Goal: Book appointment/travel/reservation

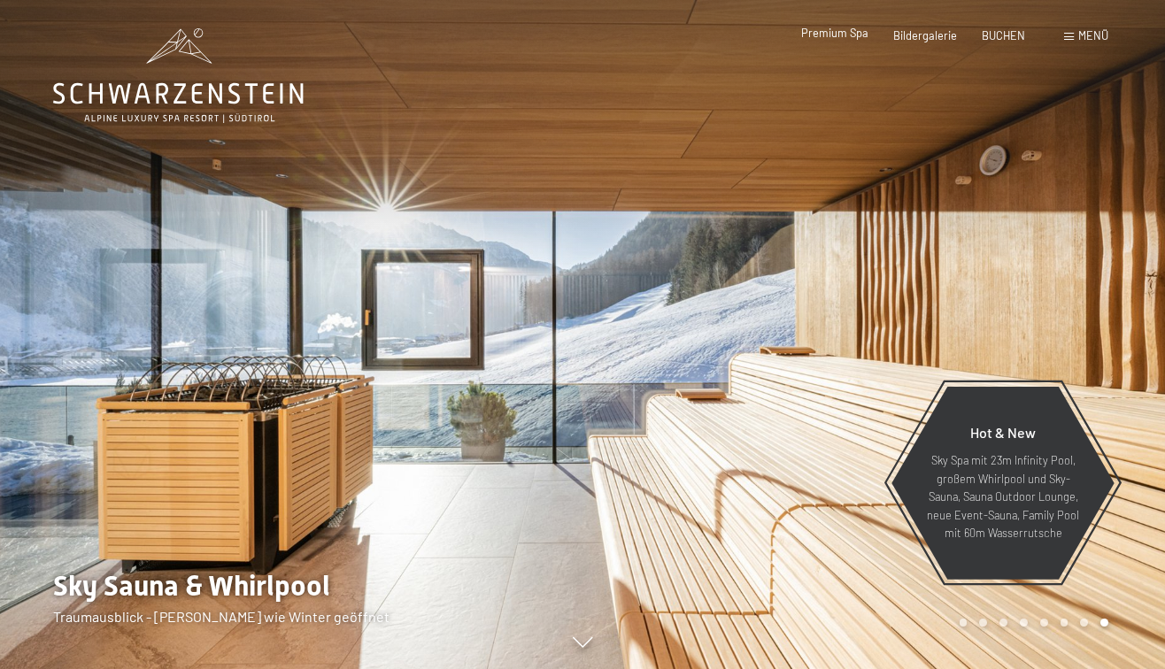
click at [830, 35] on span "Premium Spa" at bounding box center [834, 33] width 67 height 14
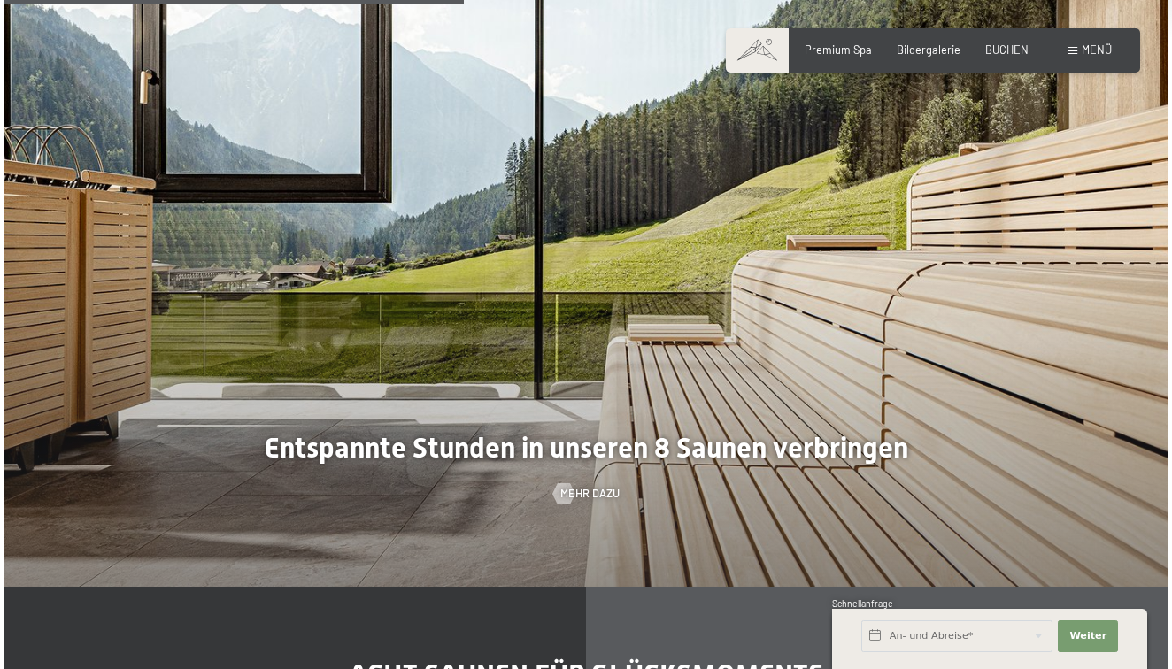
scroll to position [4046, 0]
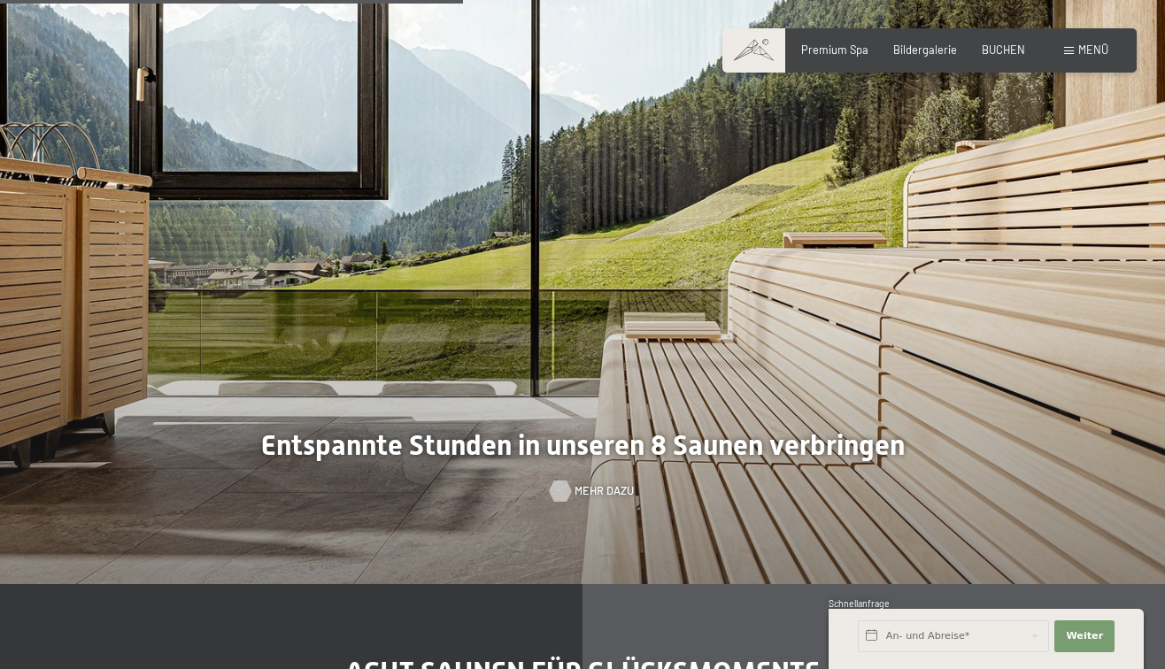
click at [581, 483] on span "Mehr dazu" at bounding box center [603, 491] width 59 height 16
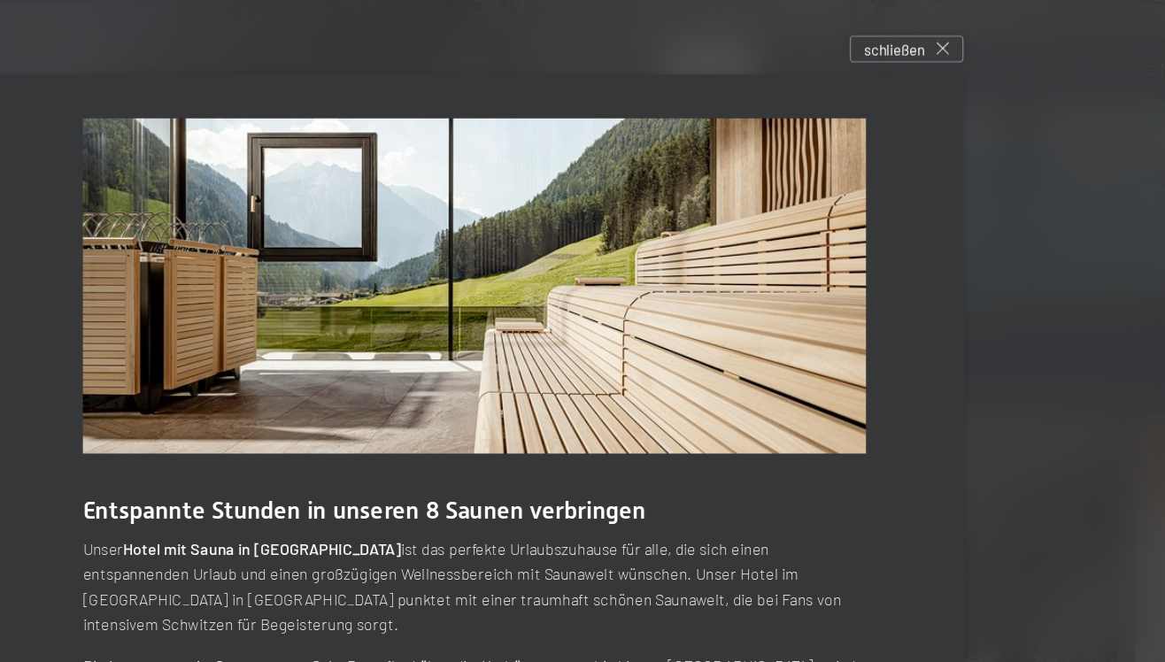
scroll to position [3501, 0]
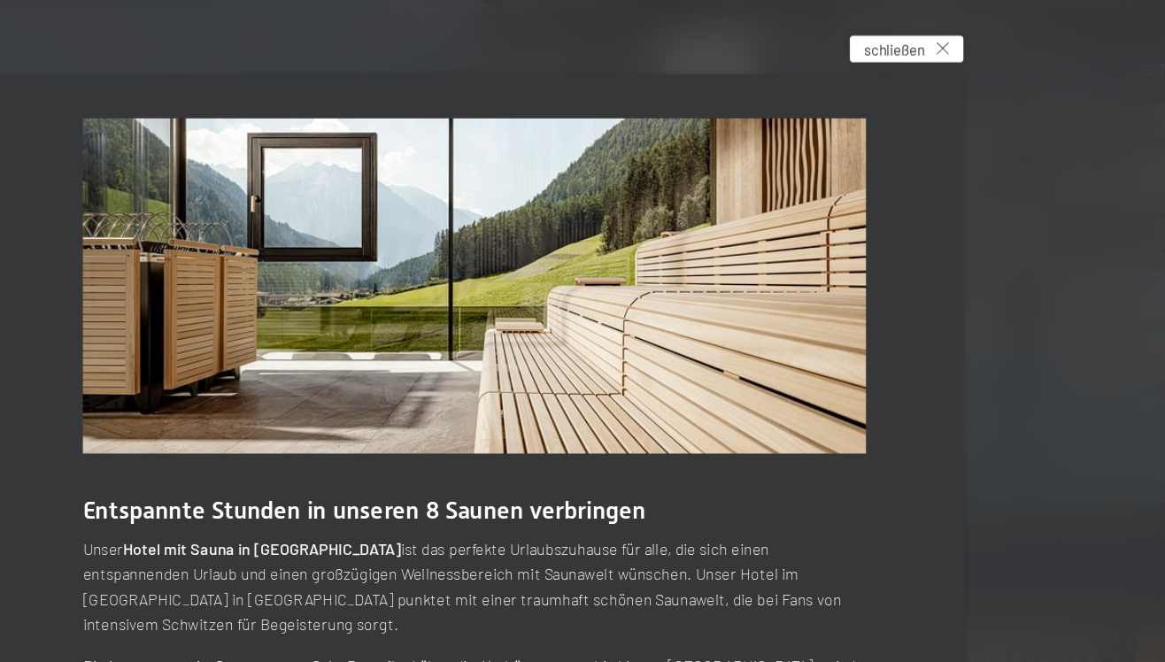
click at [865, 30] on span "schließen" at bounding box center [886, 35] width 43 height 15
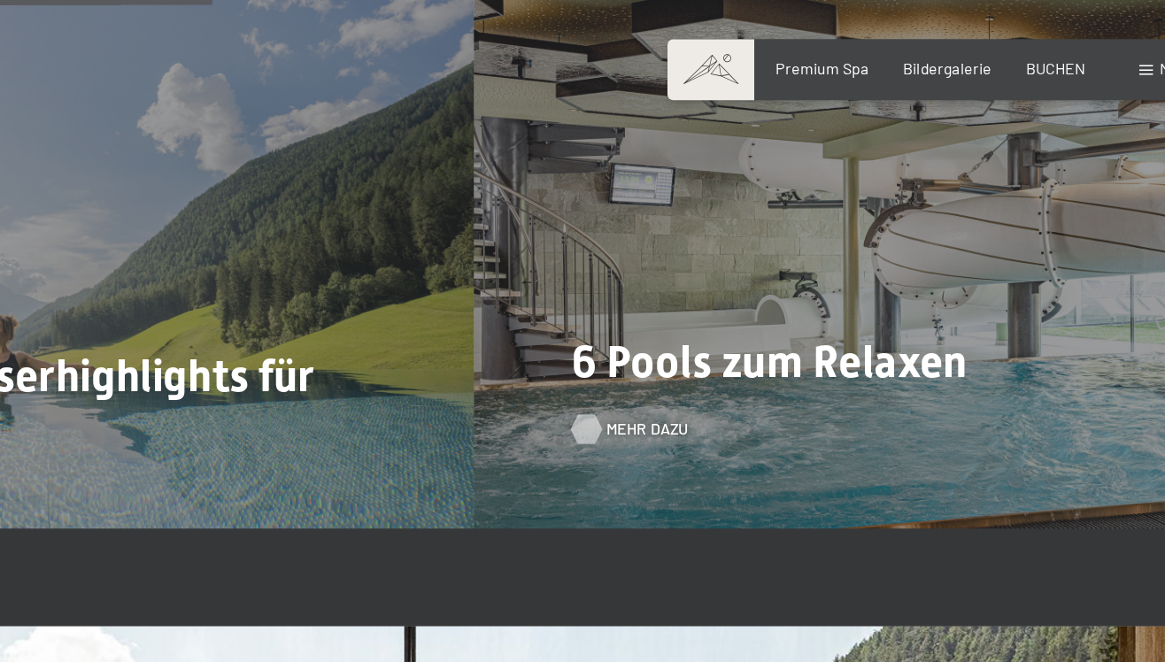
click at [678, 303] on span "Mehr dazu" at bounding box center [707, 311] width 59 height 16
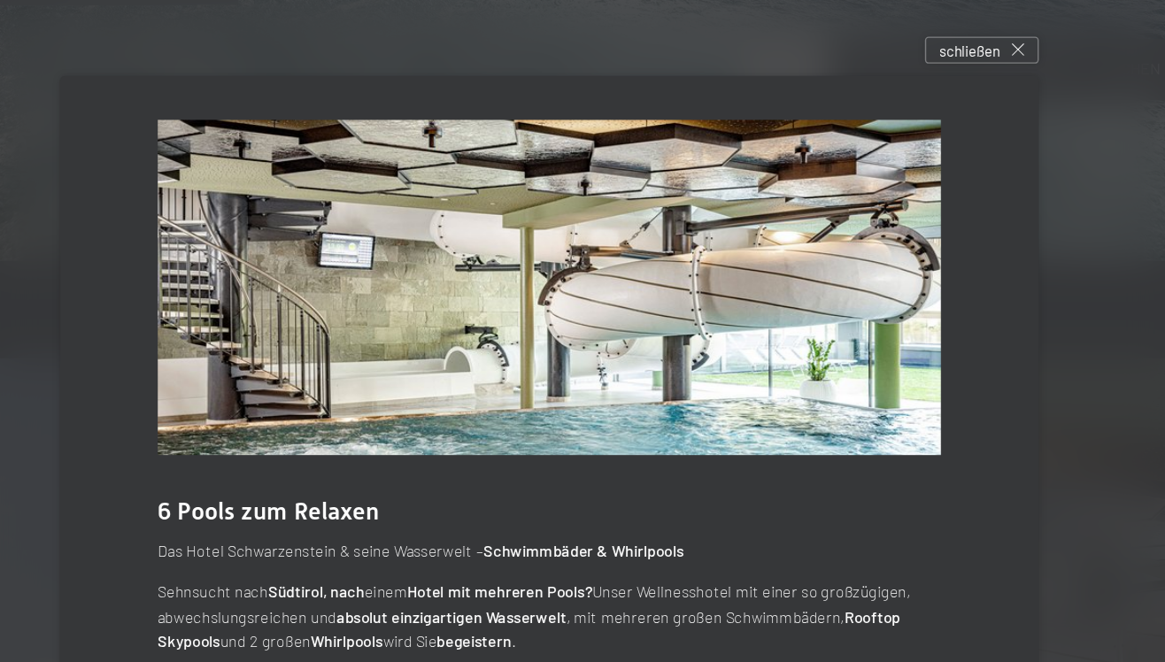
scroll to position [3187, 0]
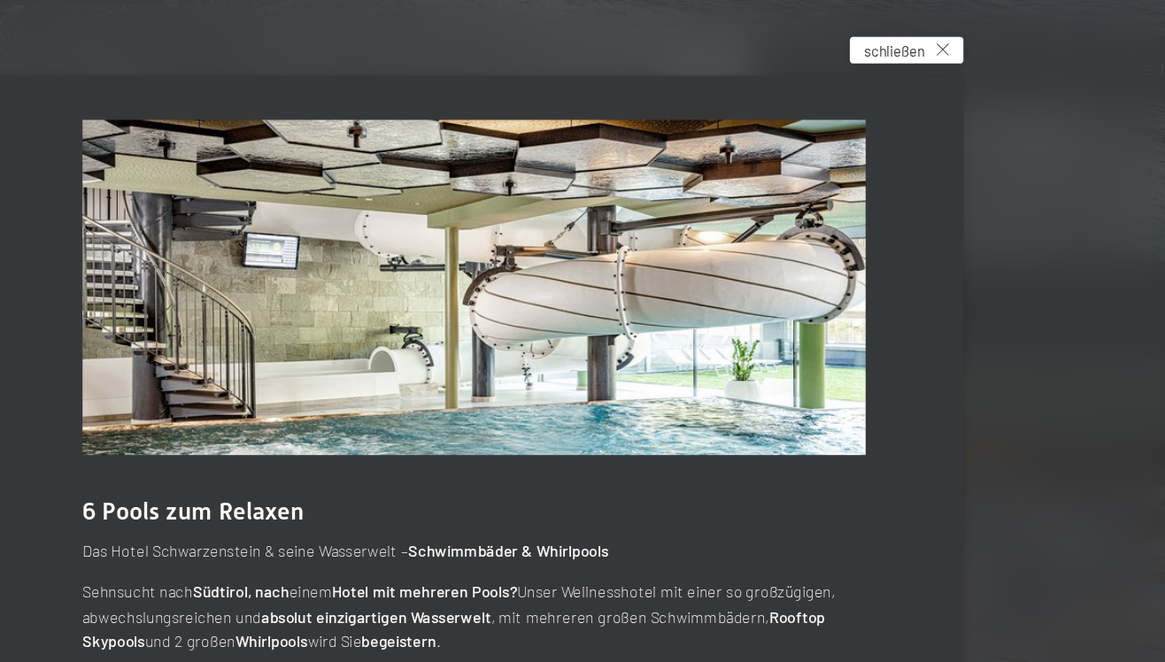
click at [865, 36] on span "schließen" at bounding box center [886, 36] width 43 height 15
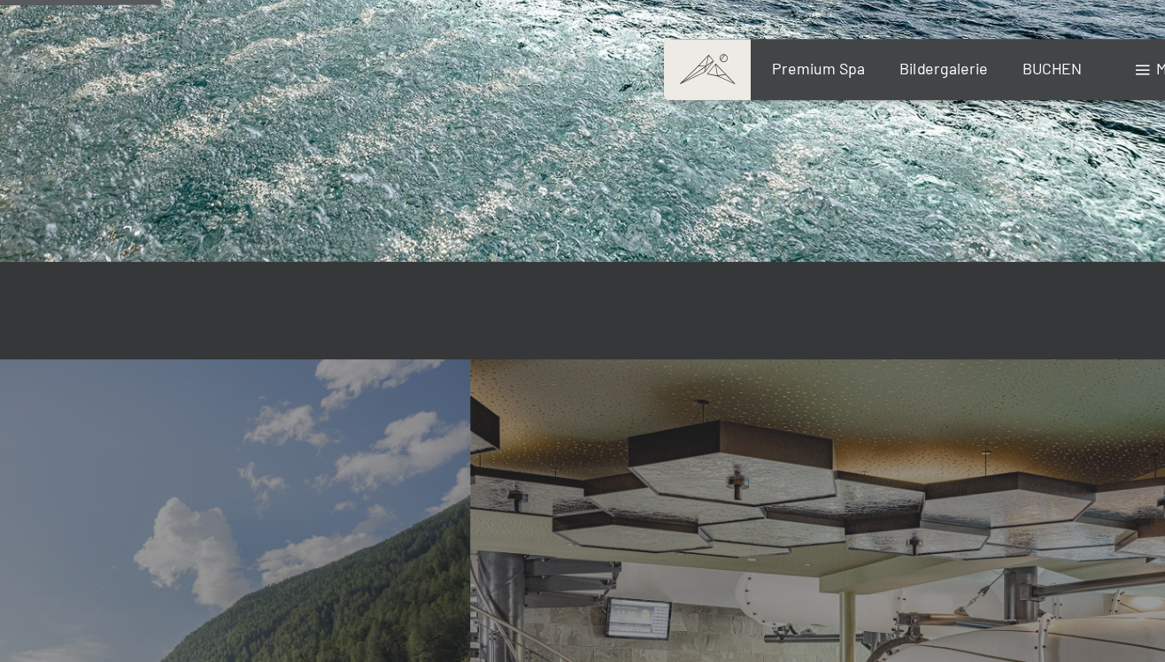
scroll to position [3186, 0]
click at [801, 50] on span "Premium Spa" at bounding box center [834, 47] width 67 height 14
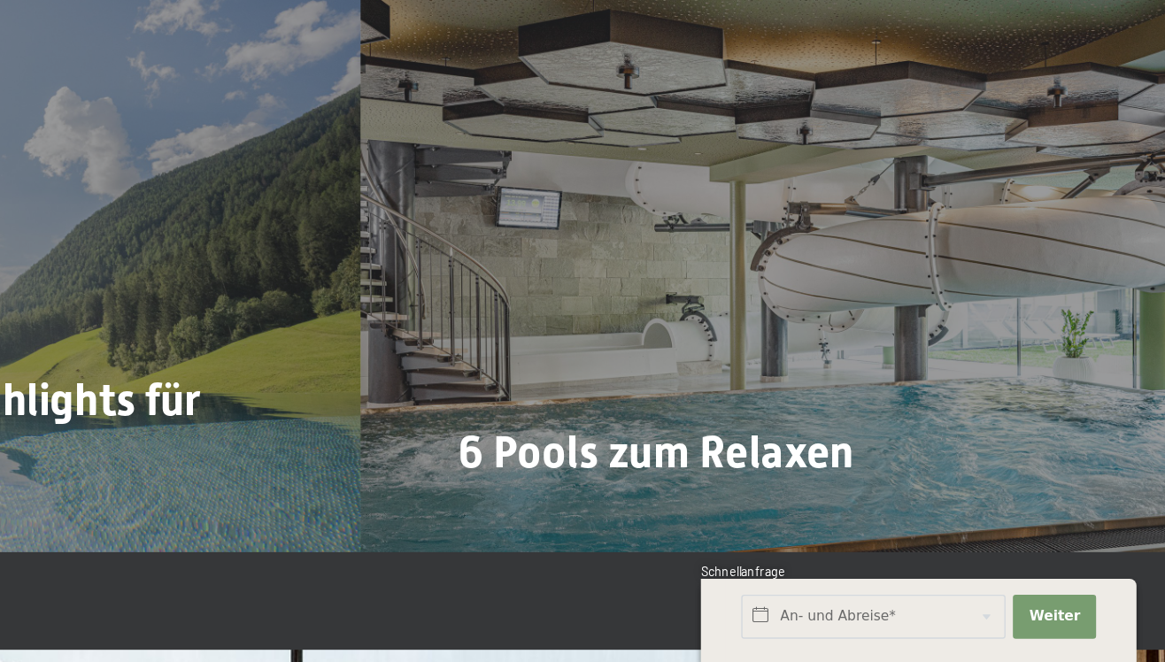
scroll to position [3302, 0]
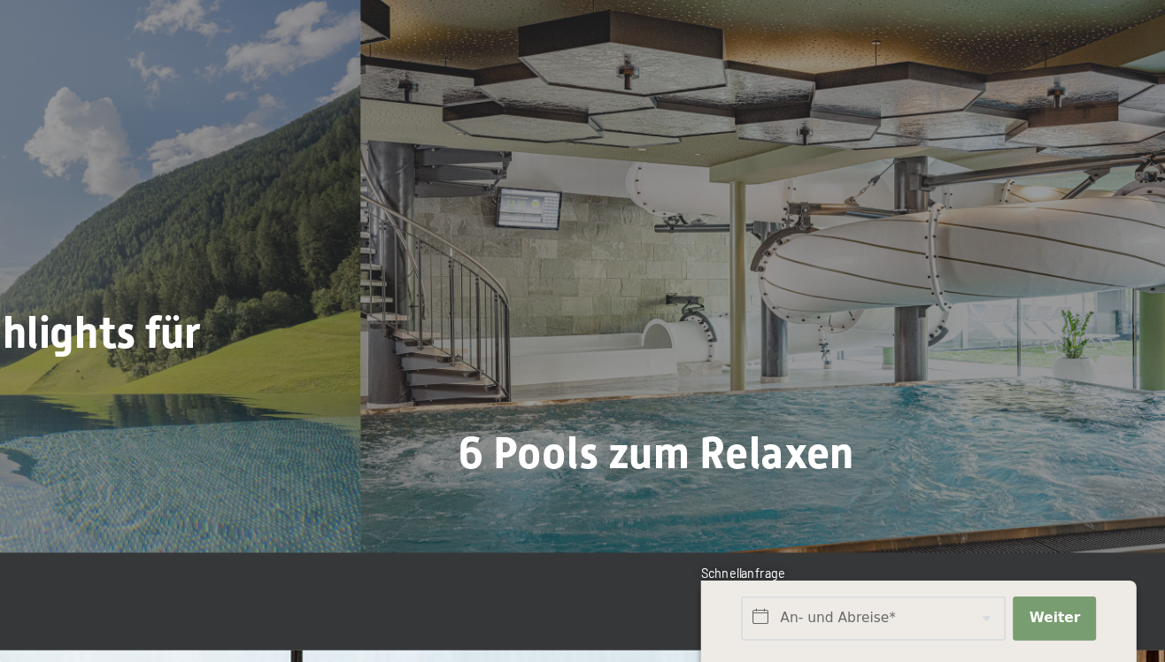
click at [71, 404] on span "Unsere Wasserhighlights für Sie" at bounding box center [269, 441] width 396 height 75
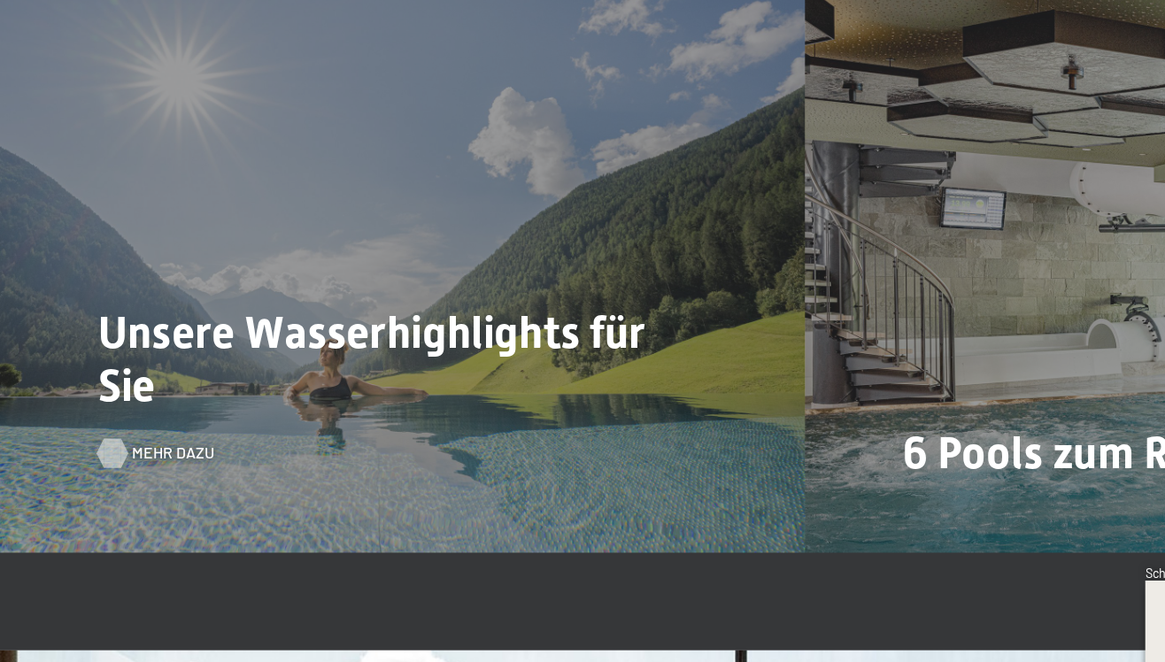
click at [104, 502] on span "Mehr dazu" at bounding box center [125, 510] width 59 height 16
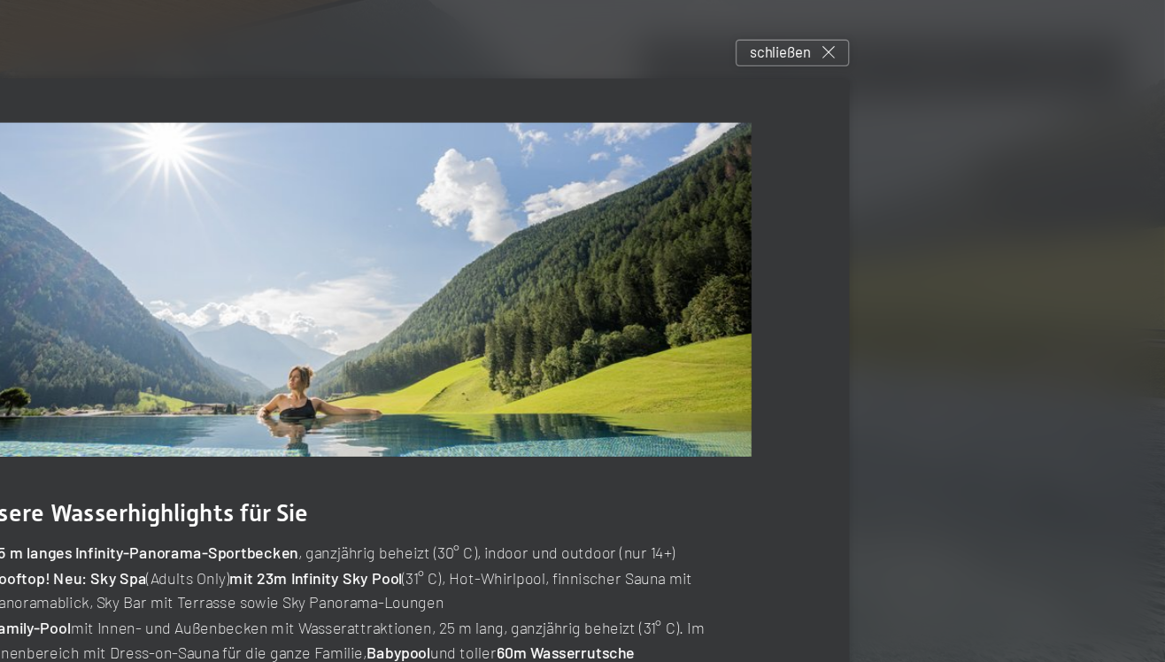
scroll to position [2868, 0]
click at [917, 43] on icon at bounding box center [921, 39] width 9 height 9
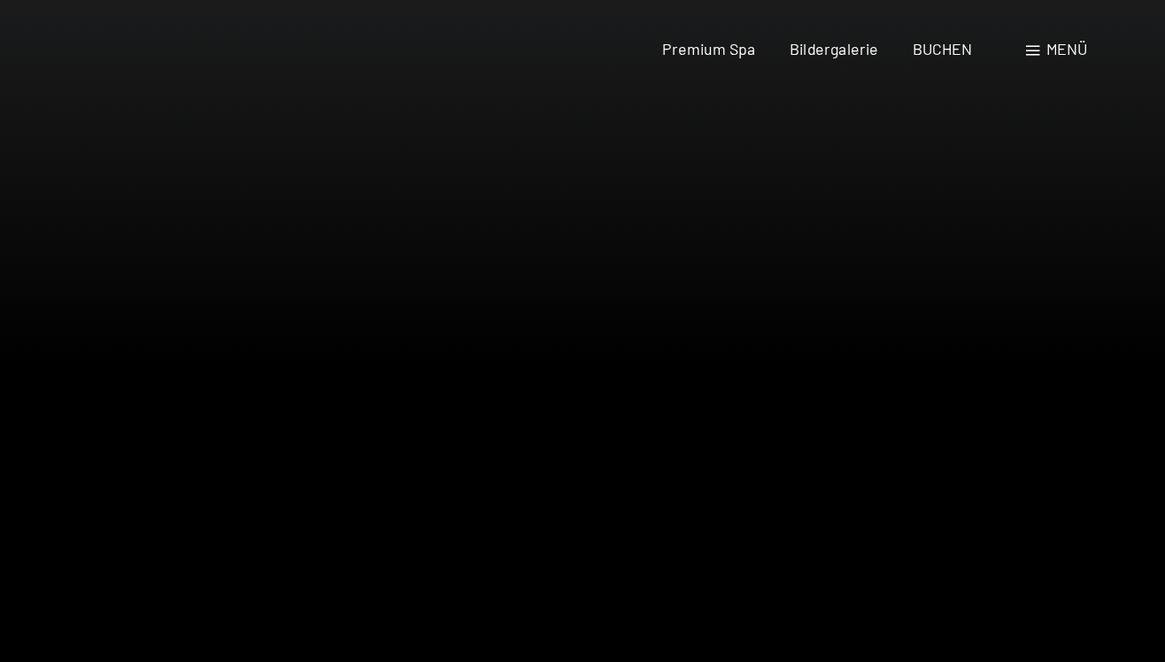
scroll to position [0, 0]
click at [893, 35] on span "Bildergalerie" at bounding box center [925, 33] width 64 height 14
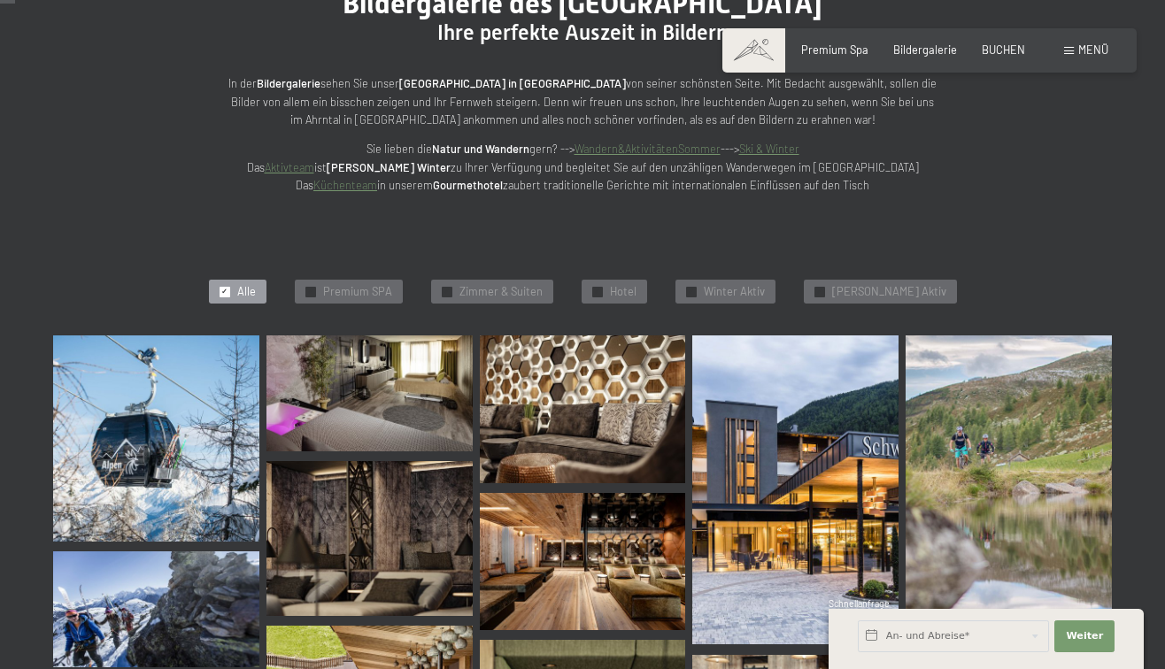
scroll to position [211, 0]
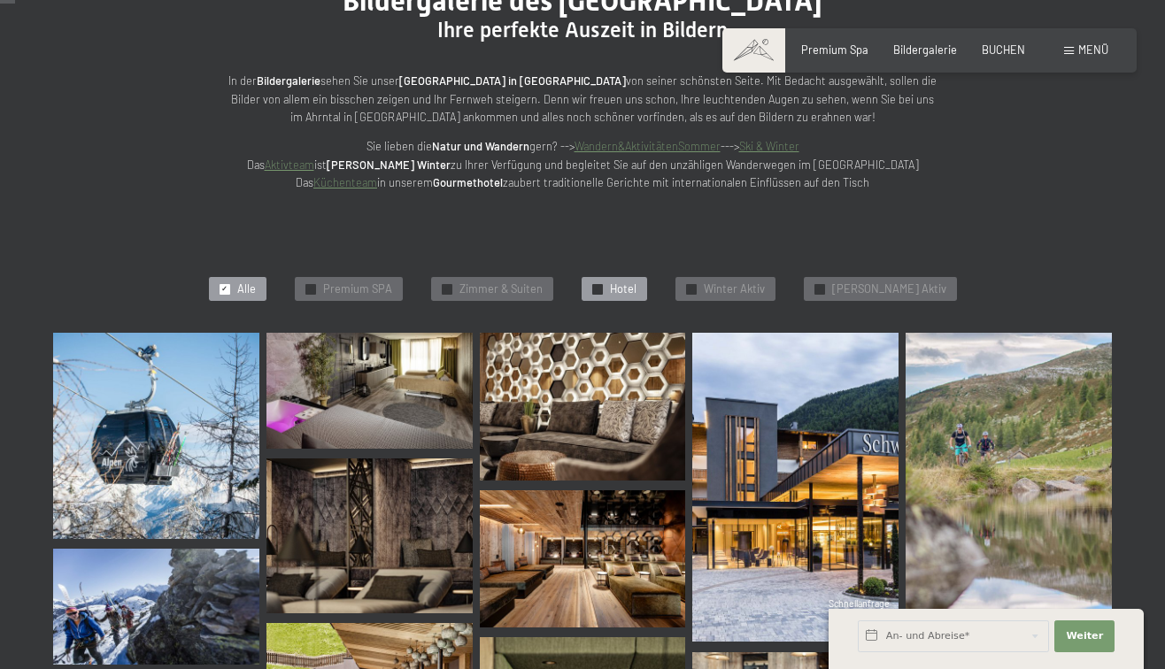
click at [636, 286] on span "Hotel" at bounding box center [623, 289] width 27 height 16
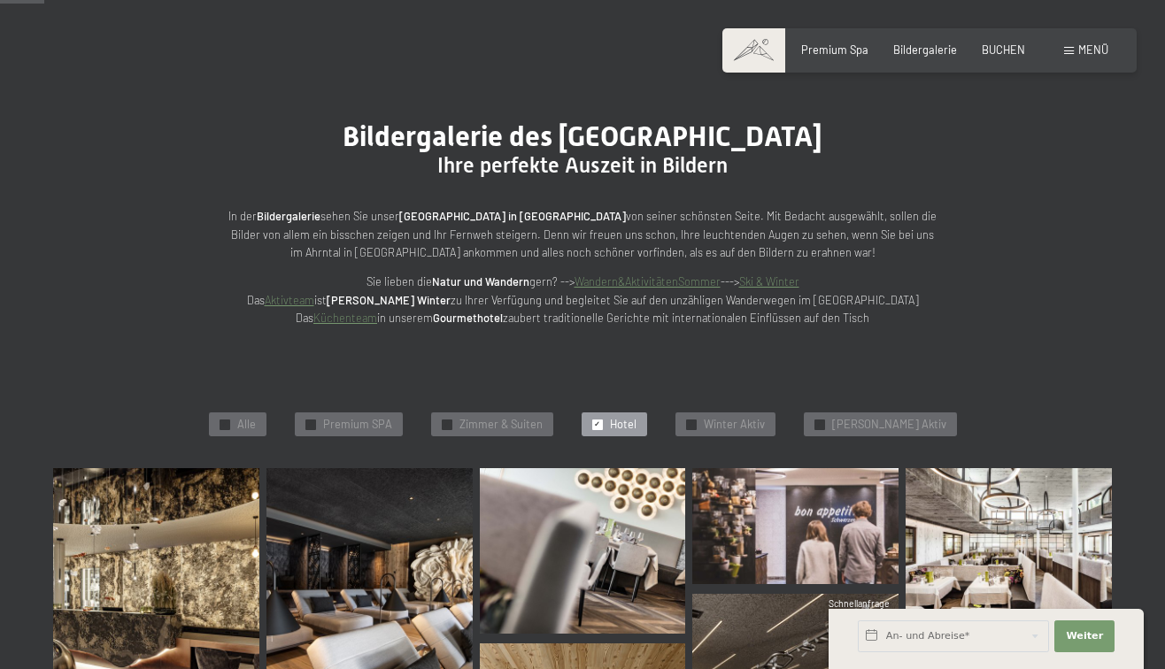
scroll to position [0, 0]
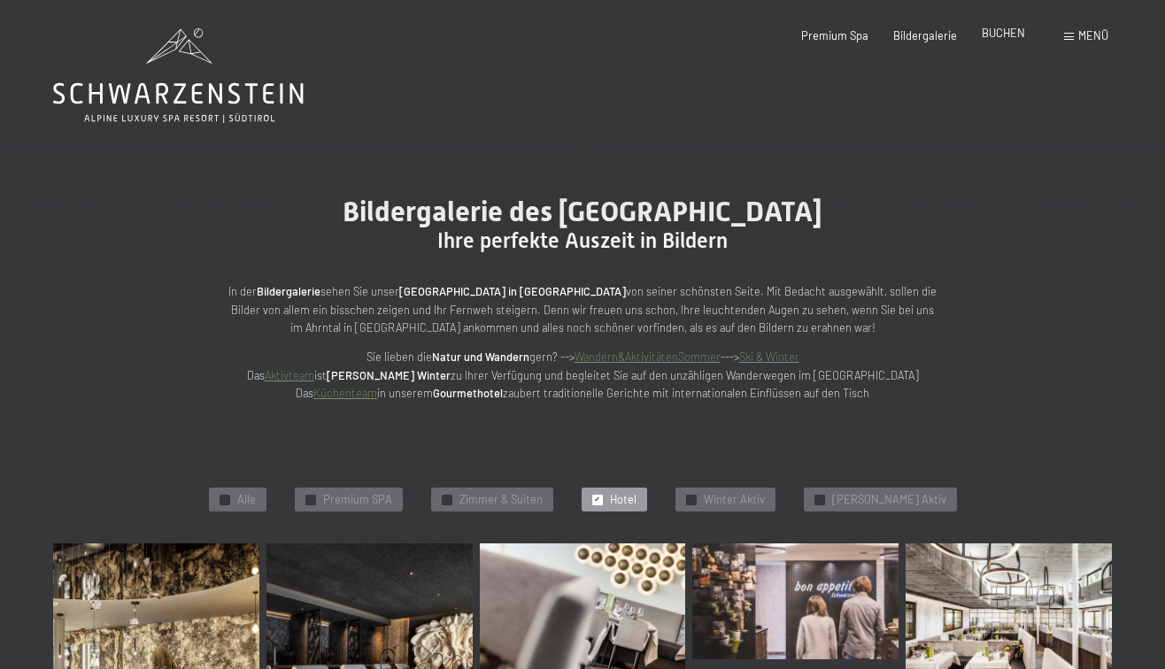
click at [1002, 35] on span "BUCHEN" at bounding box center [1002, 33] width 43 height 14
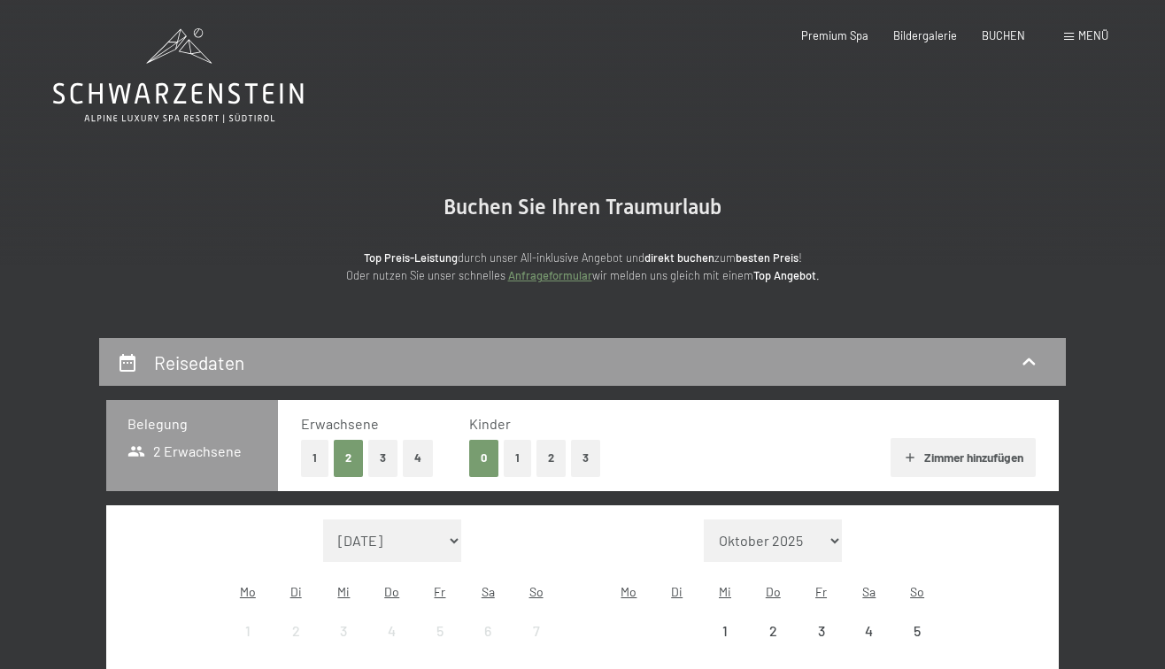
click at [1080, 44] on div "Buchen Anfragen Premium Spa Bildergalerie BUCHEN Menü DE IT EN Gutschein Bilder…" at bounding box center [929, 36] width 358 height 16
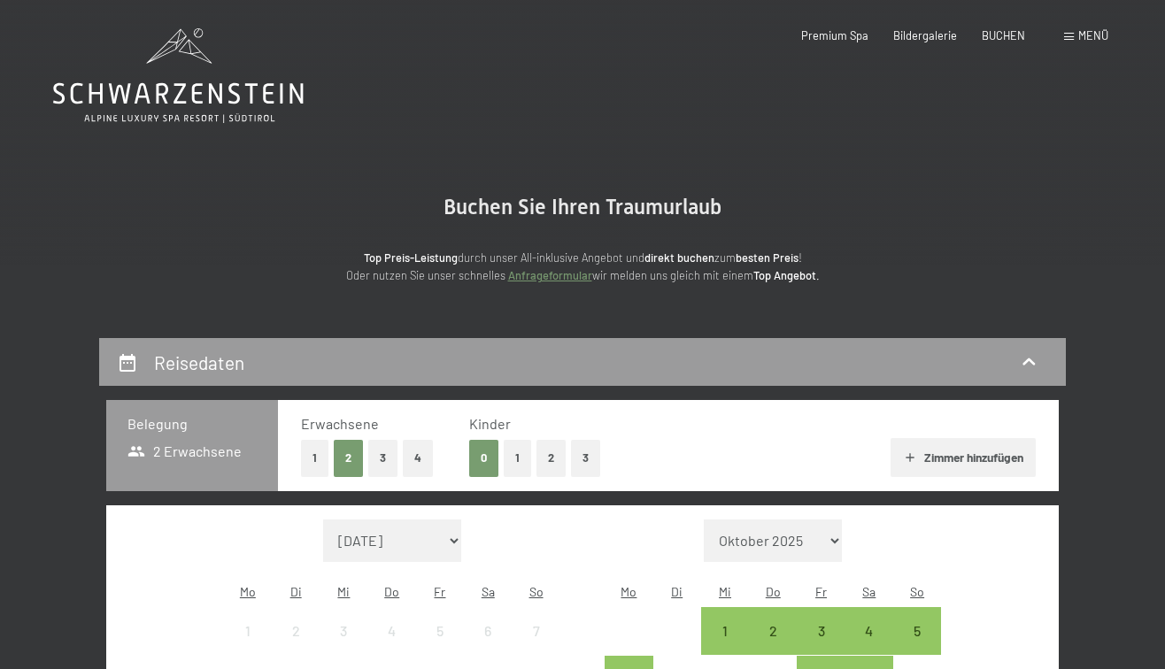
click at [1087, 40] on span "Menü" at bounding box center [1093, 35] width 30 height 14
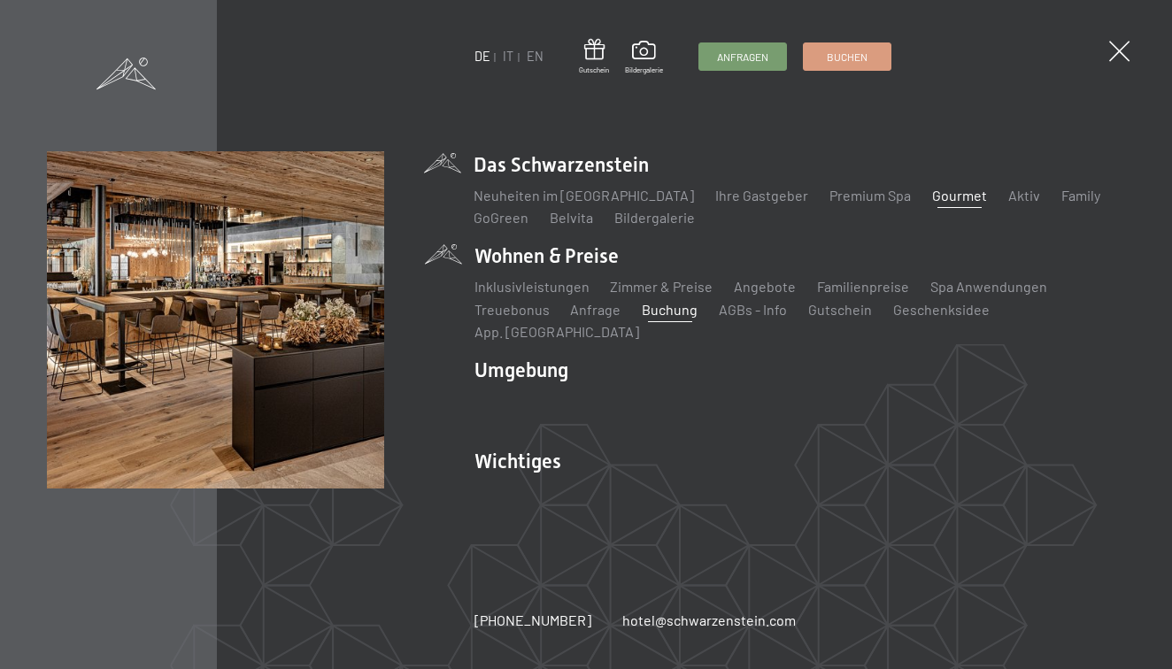
click at [932, 204] on link "Gourmet" at bounding box center [959, 195] width 55 height 17
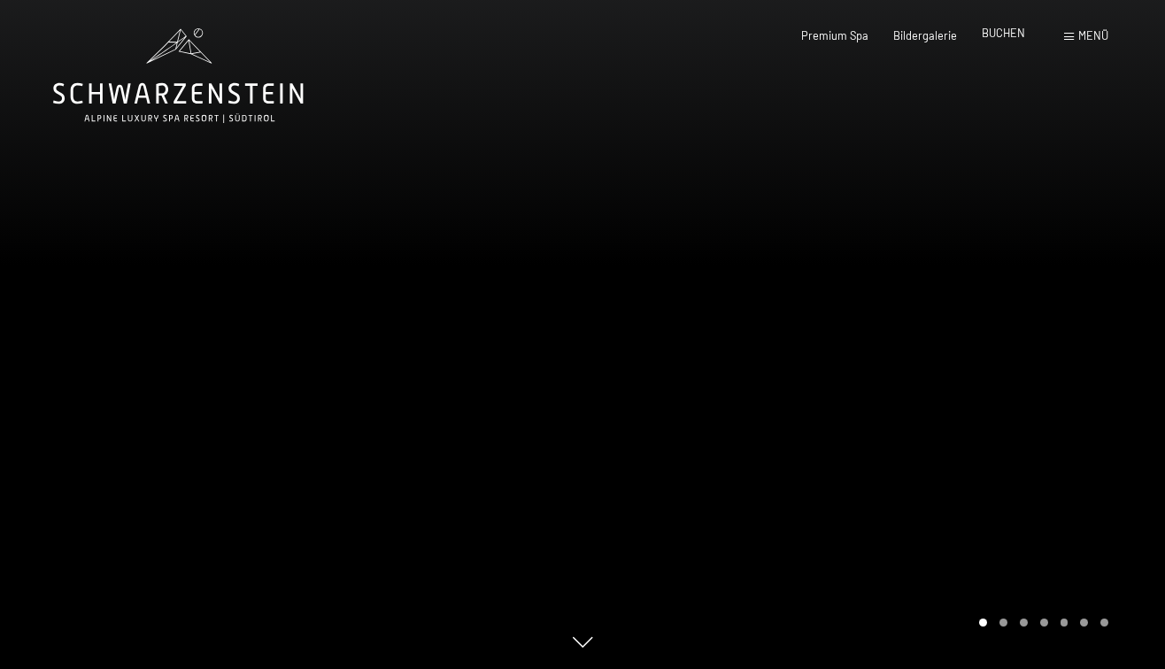
click at [1008, 36] on span "BUCHEN" at bounding box center [1002, 33] width 43 height 14
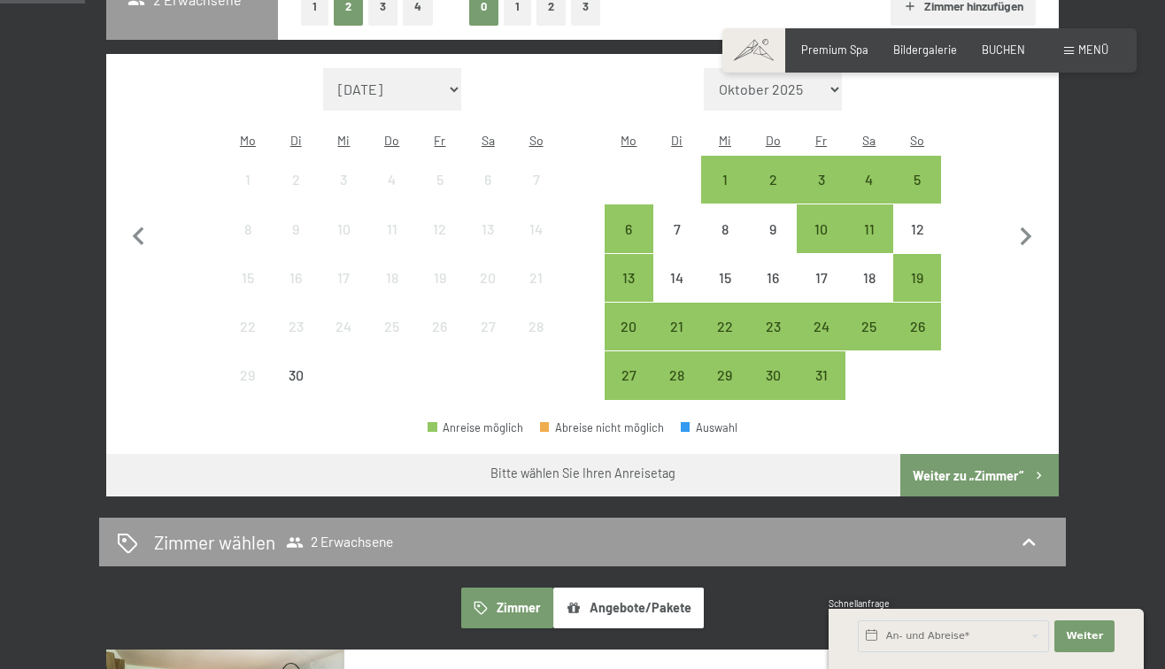
scroll to position [436, 0]
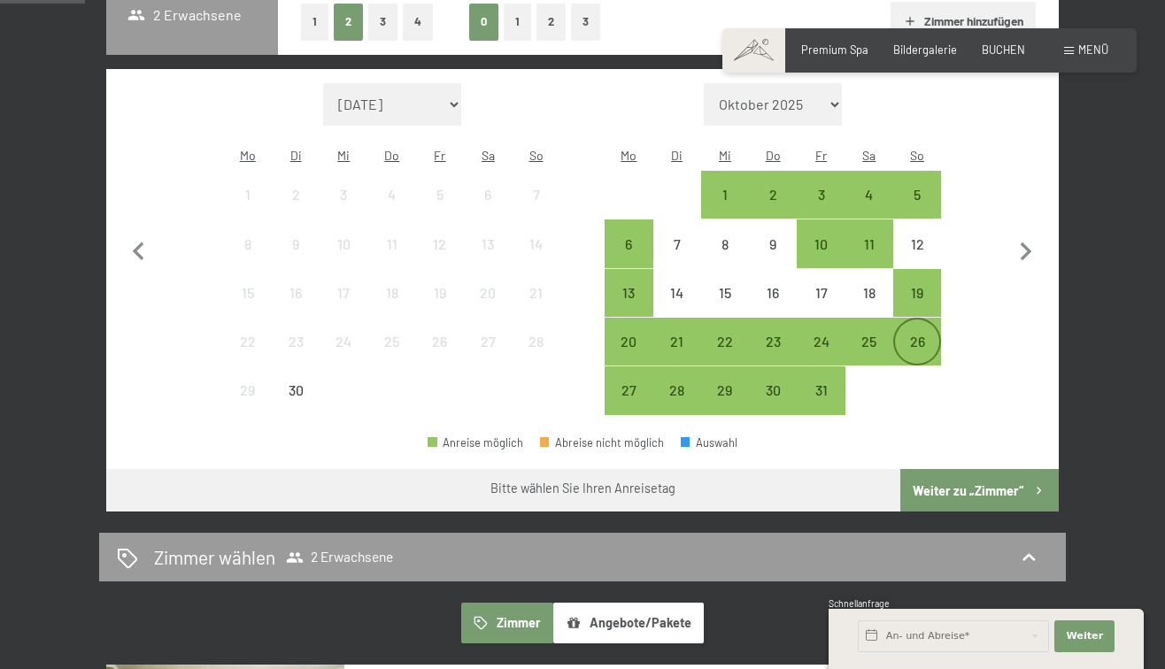
click at [925, 335] on div "26" at bounding box center [917, 357] width 44 height 44
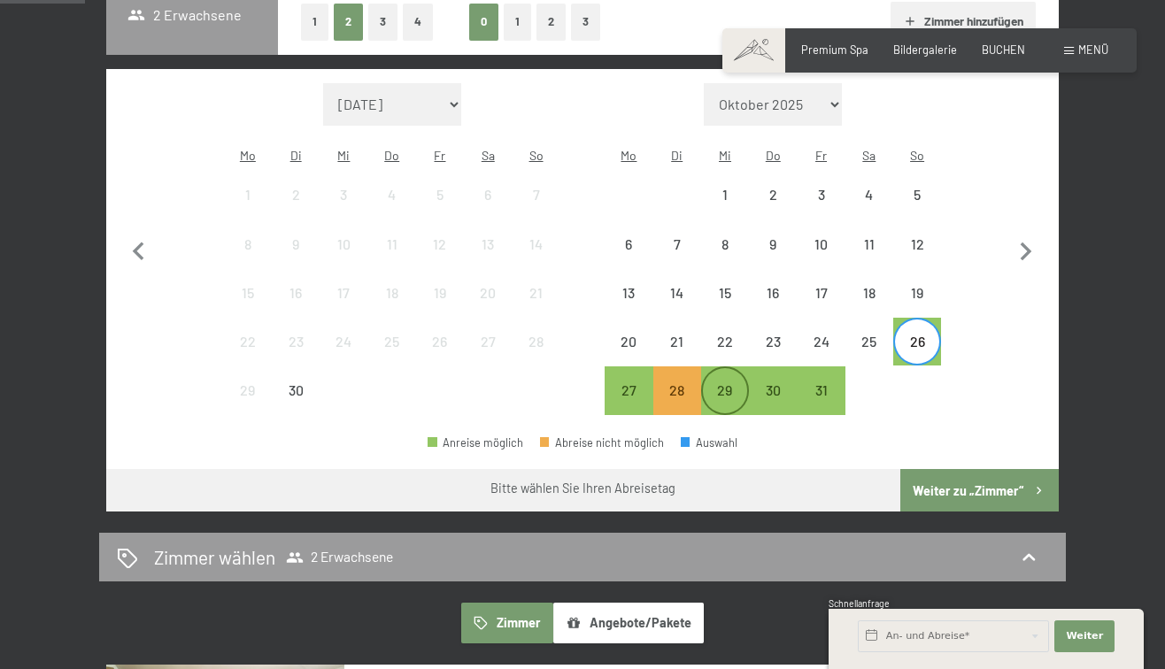
click at [719, 383] on div "29" at bounding box center [725, 405] width 44 height 44
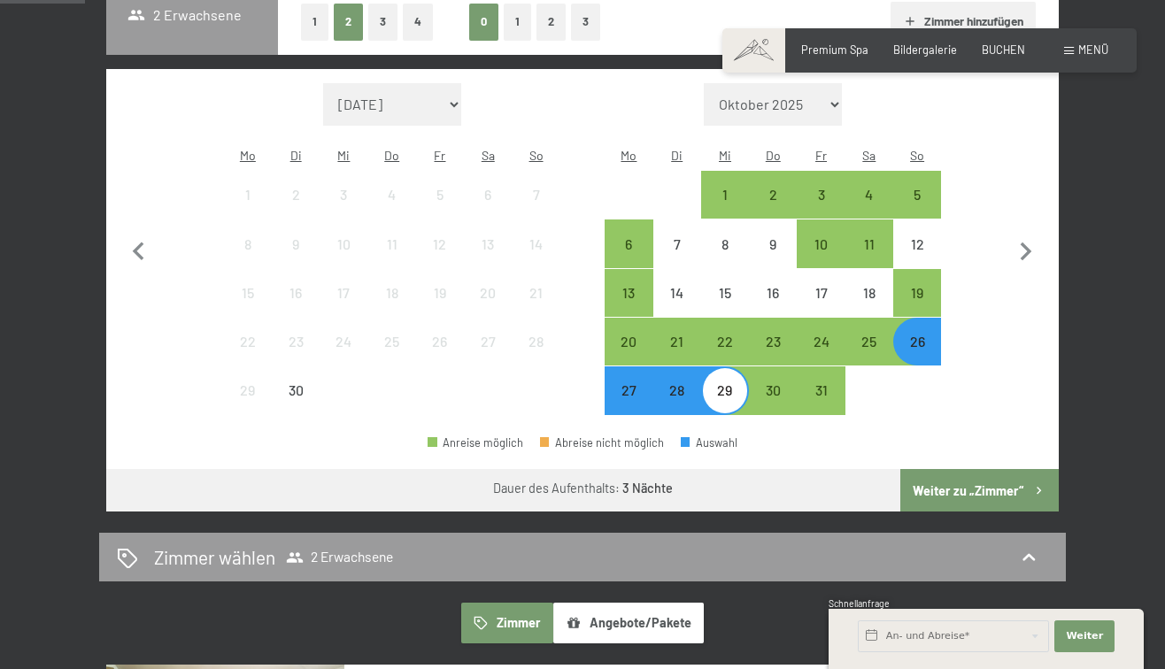
click at [984, 476] on button "Weiter zu „Zimmer“" at bounding box center [979, 490] width 158 height 42
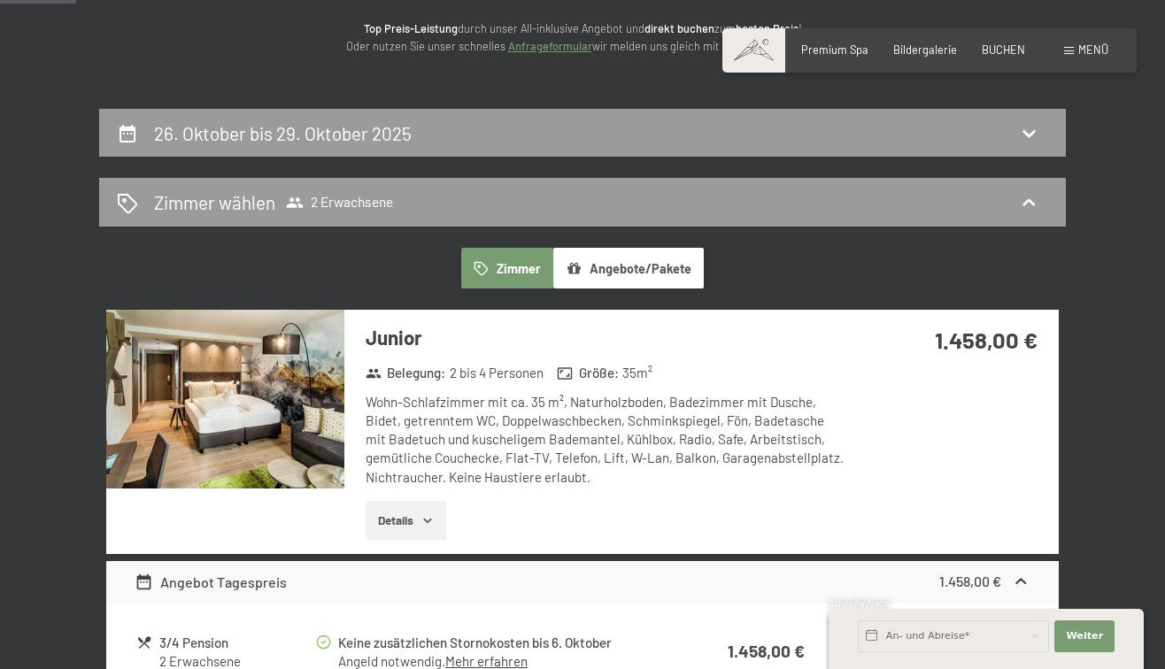
scroll to position [281, 0]
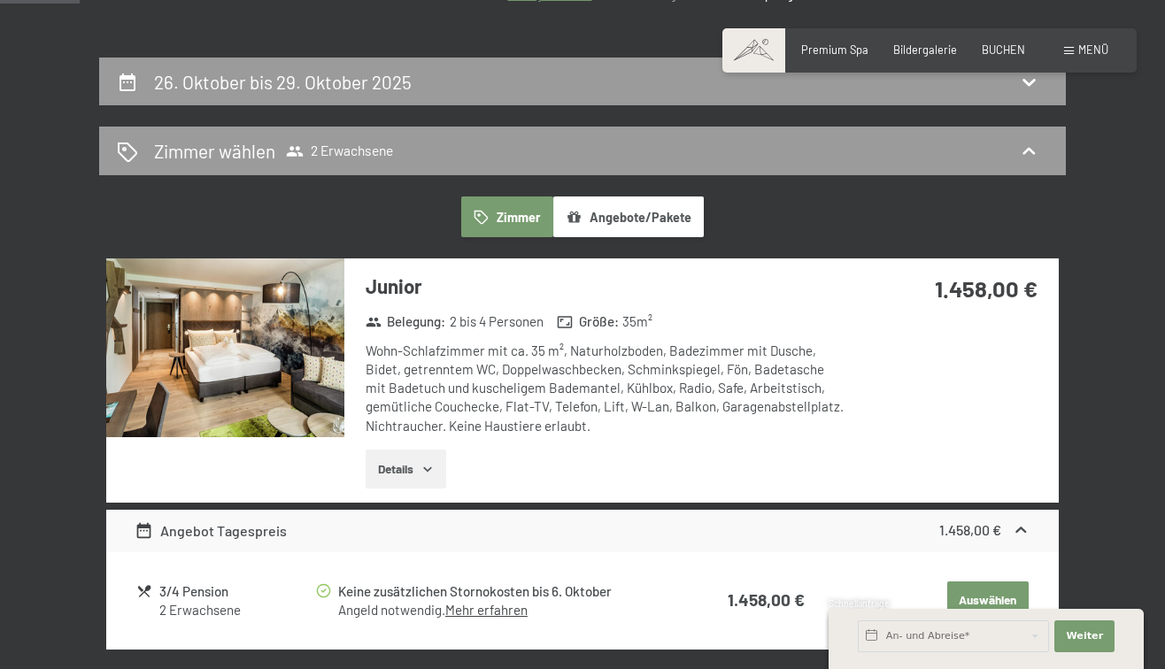
click at [320, 353] on img at bounding box center [225, 347] width 238 height 179
click at [608, 214] on button "Angebote/Pakete" at bounding box center [628, 216] width 150 height 41
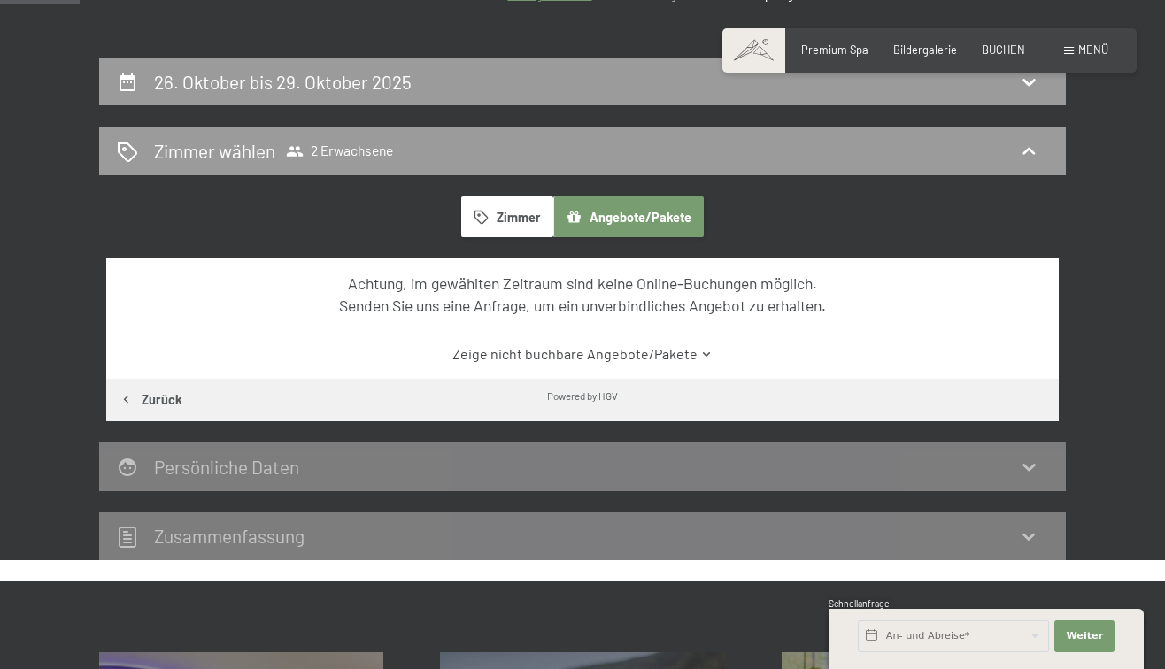
click at [488, 201] on button "Zimmer" at bounding box center [507, 216] width 92 height 41
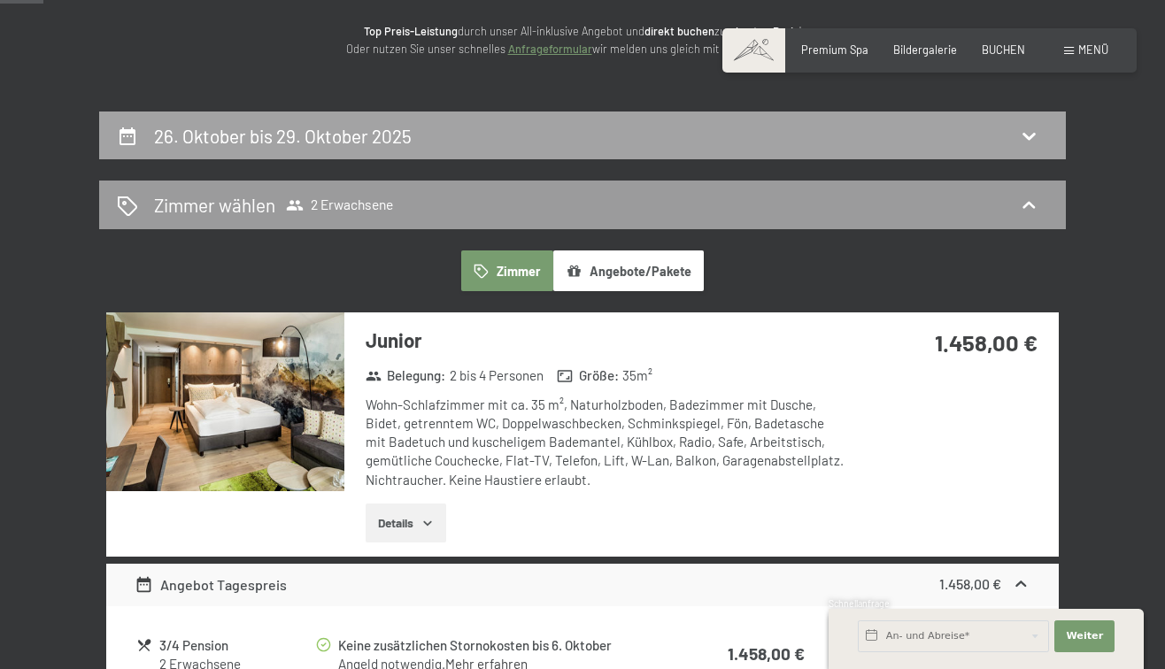
scroll to position [155, 0]
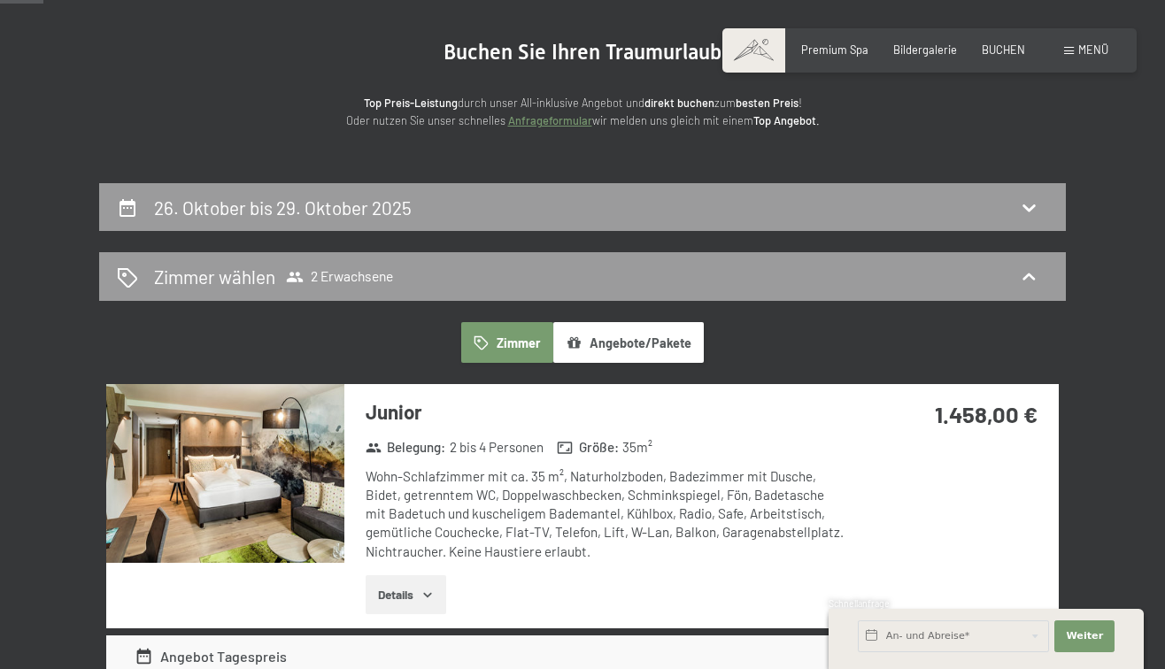
click at [530, 124] on link "Anfrageformular" at bounding box center [550, 120] width 84 height 14
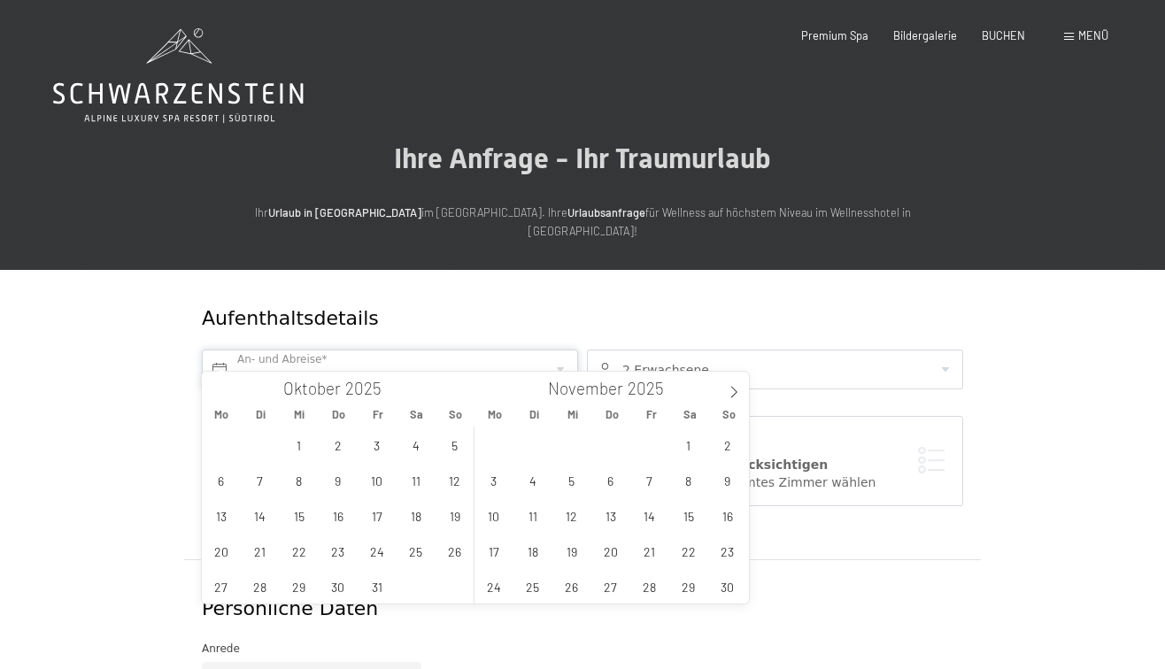
click at [417, 358] on input "text" at bounding box center [390, 370] width 376 height 40
click at [442, 551] on span "26" at bounding box center [454, 551] width 35 height 35
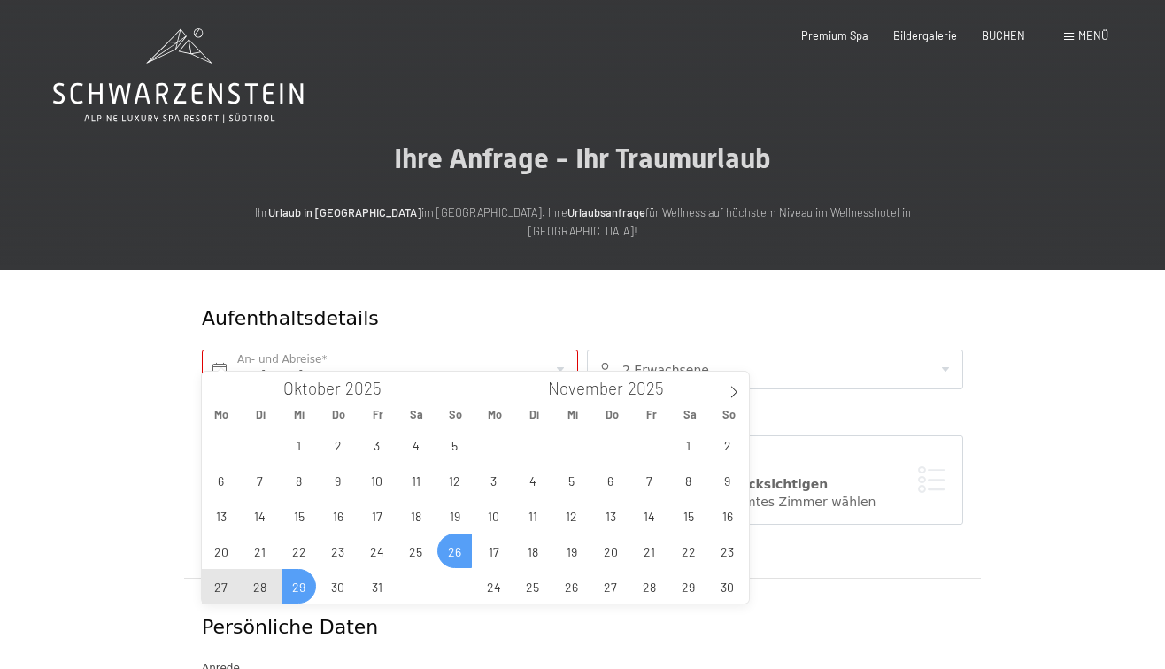
click at [299, 586] on span "29" at bounding box center [298, 586] width 35 height 35
type input "So. [DATE] - Mi. [DATE]"
click at [845, 33] on span "Premium Spa" at bounding box center [834, 33] width 67 height 14
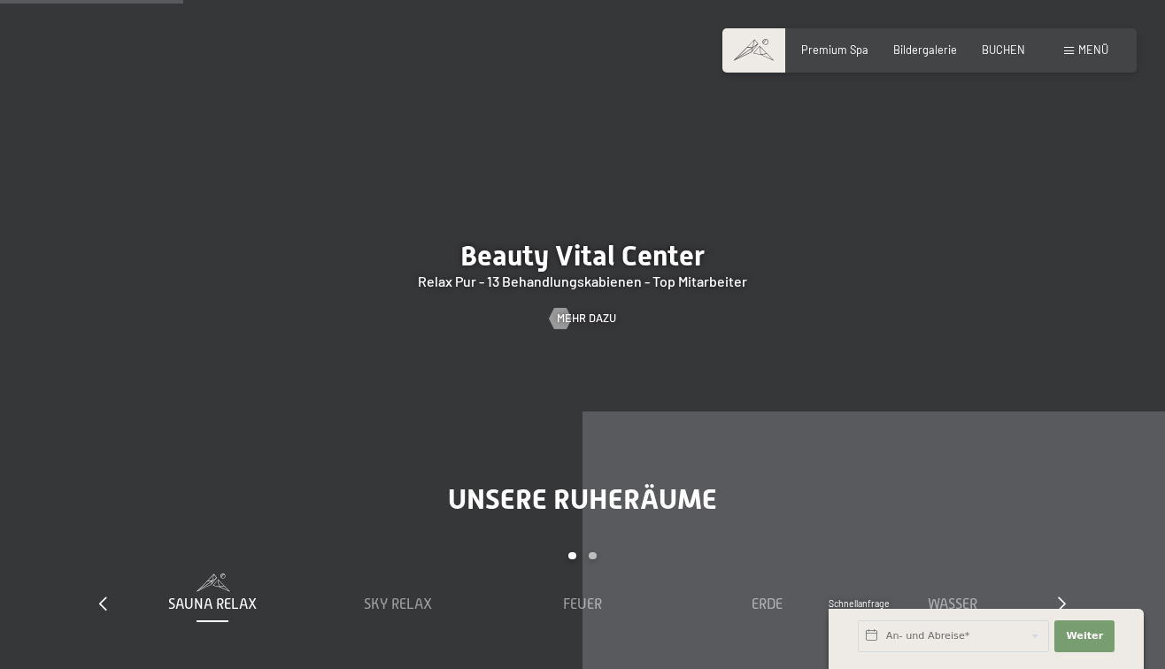
scroll to position [1602, 0]
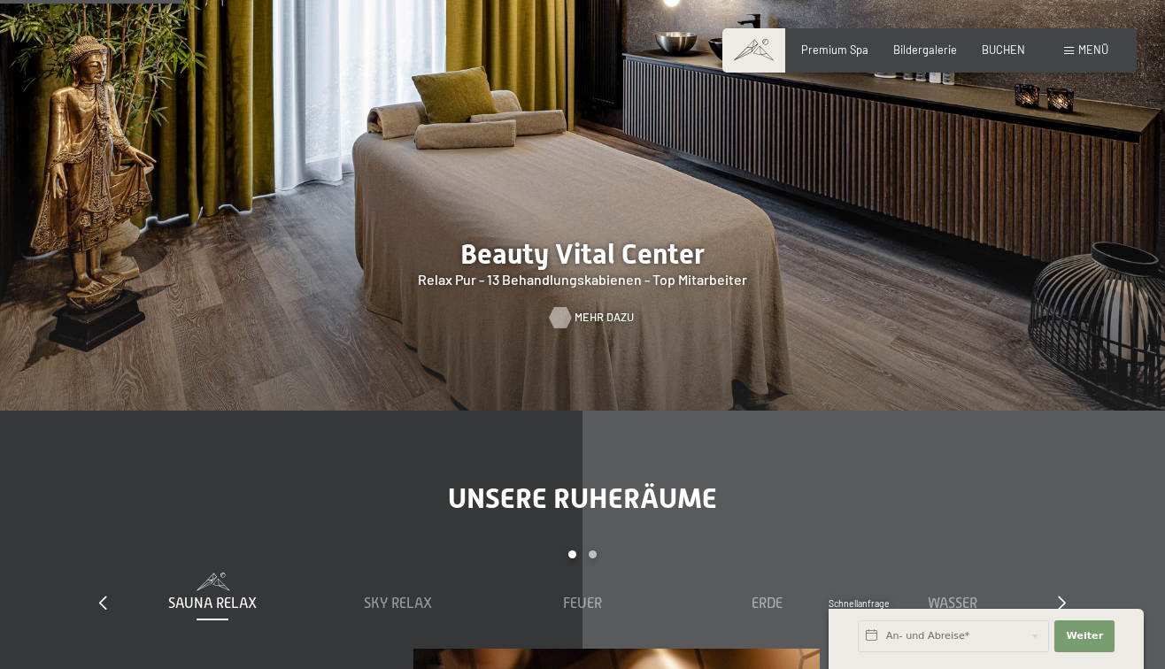
click at [584, 310] on span "Mehr dazu" at bounding box center [603, 318] width 59 height 16
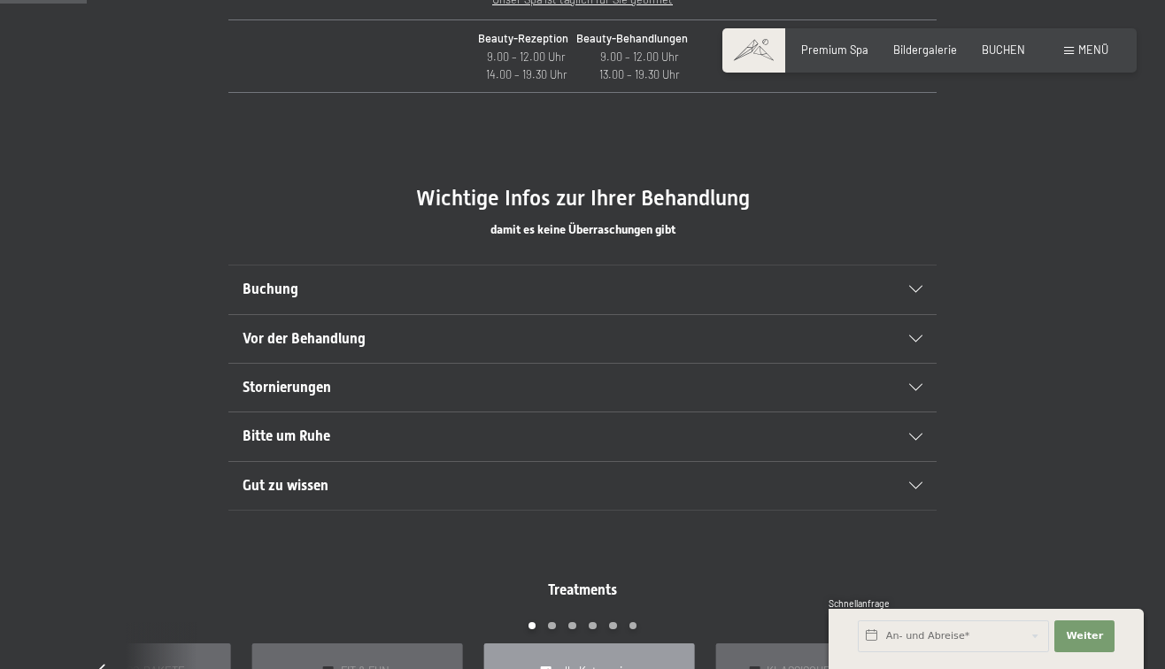
scroll to position [835, 0]
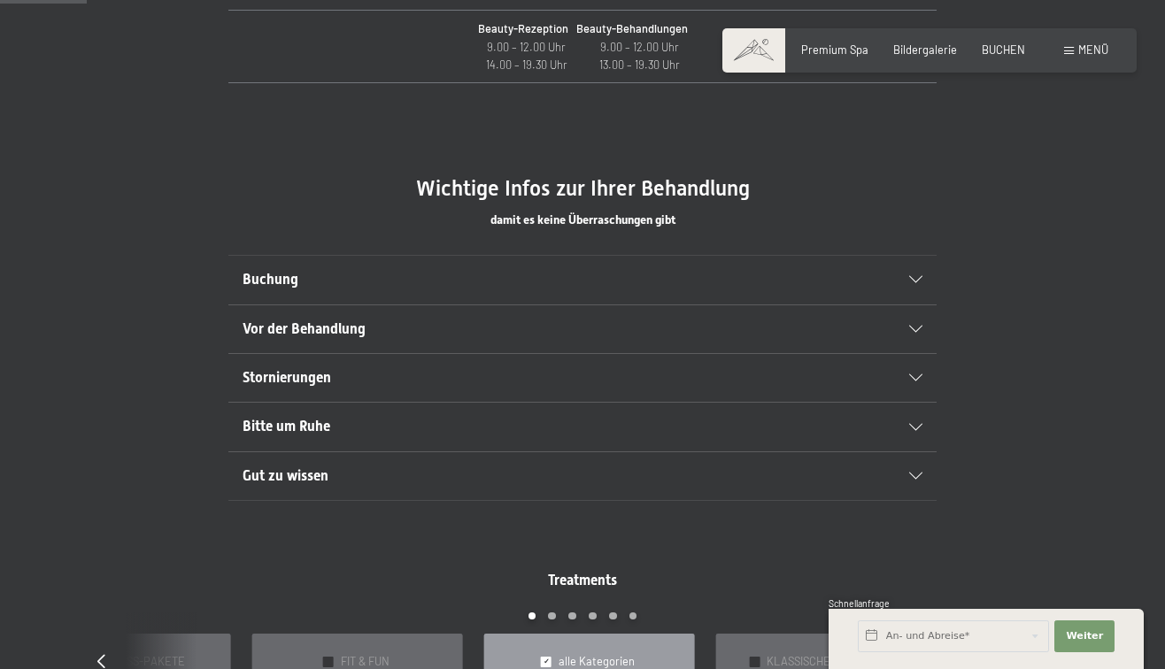
click at [916, 281] on div "Buchung" at bounding box center [582, 280] width 680 height 48
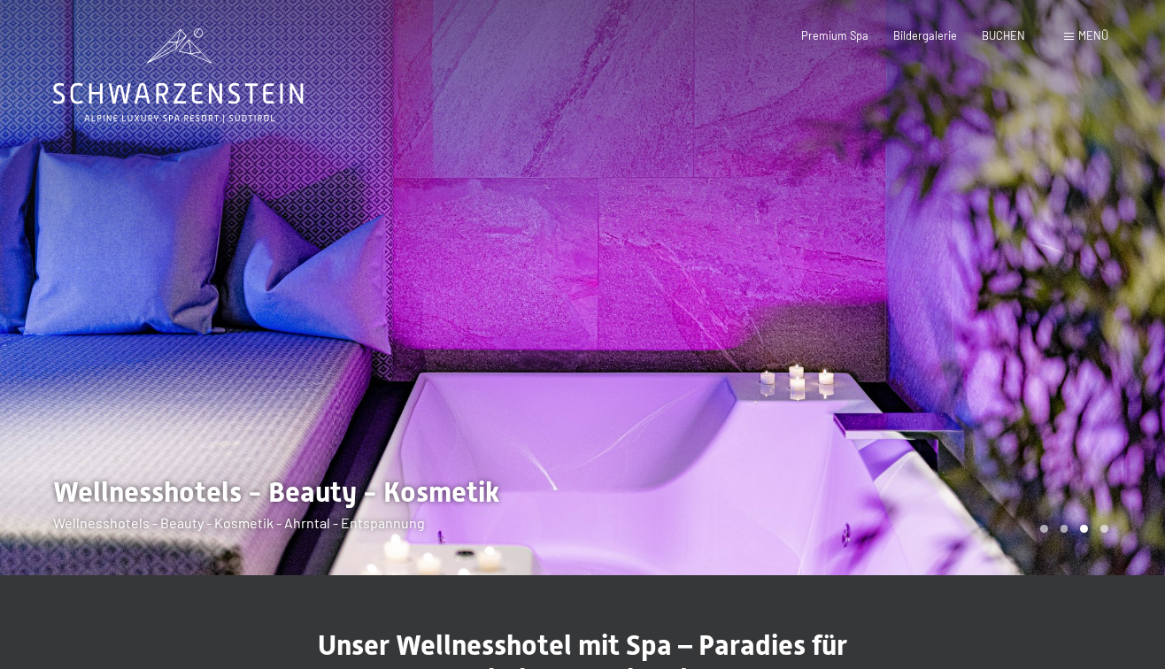
scroll to position [0, 0]
click at [155, 95] on icon at bounding box center [178, 75] width 250 height 95
